Goal: Go to known website: Access a specific website the user already knows

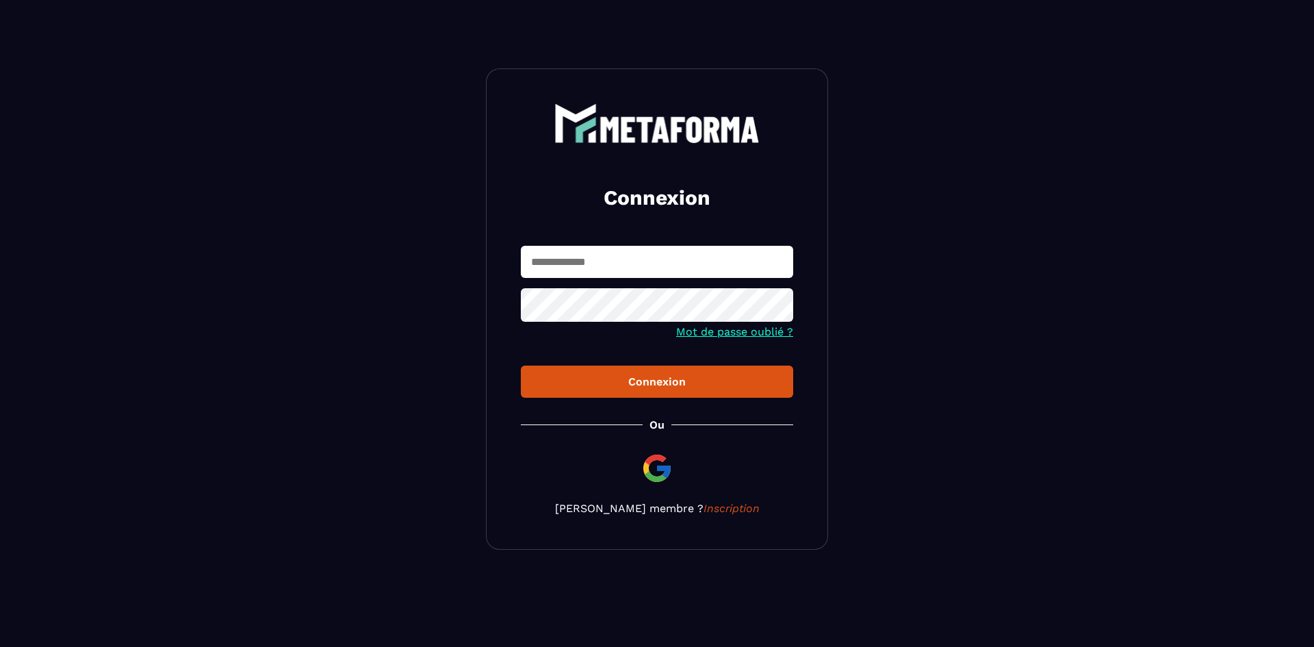
click at [658, 463] on img at bounding box center [656, 468] width 33 height 33
